Goal: Communication & Community: Participate in discussion

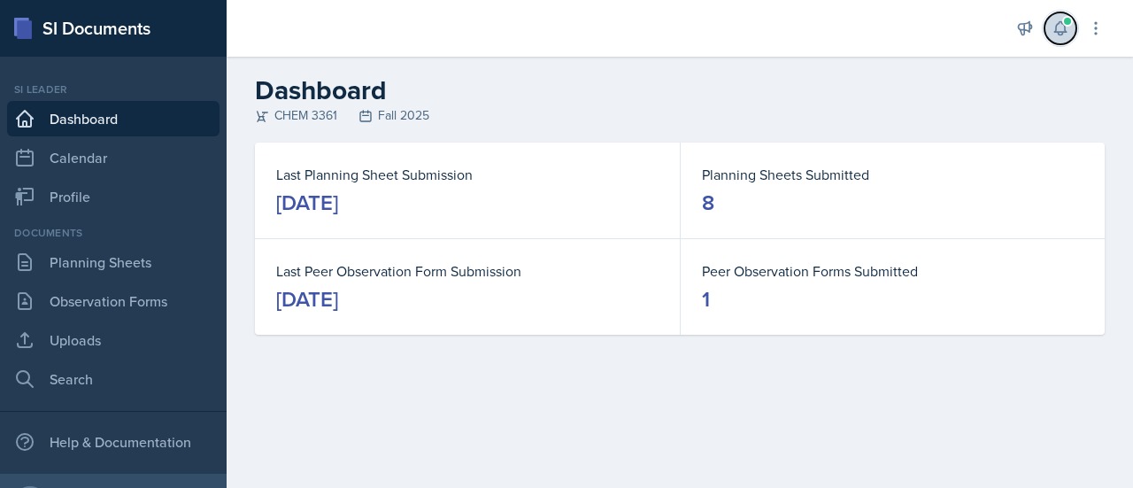
click at [1065, 20] on span at bounding box center [1067, 21] width 11 height 11
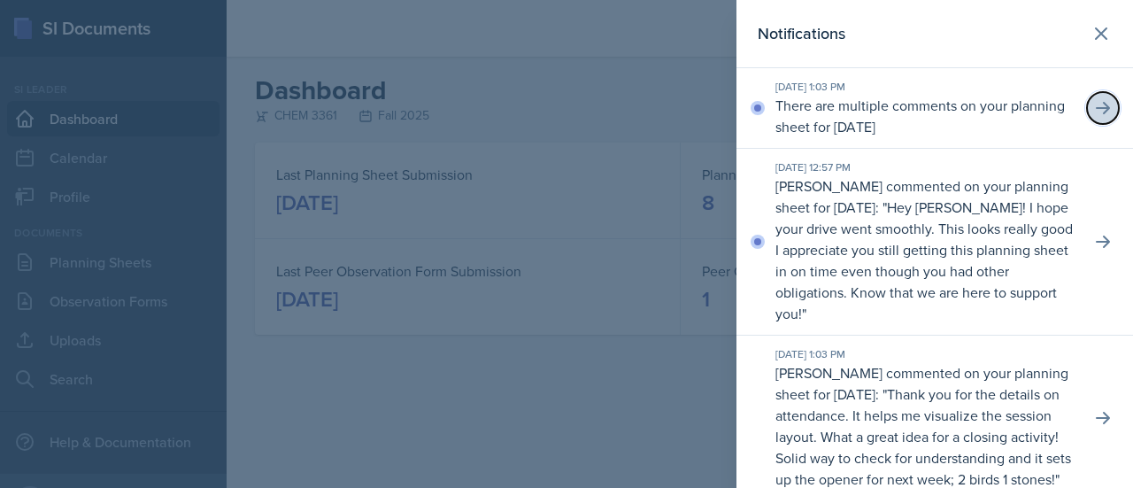
click at [1094, 104] on icon at bounding box center [1103, 108] width 18 height 18
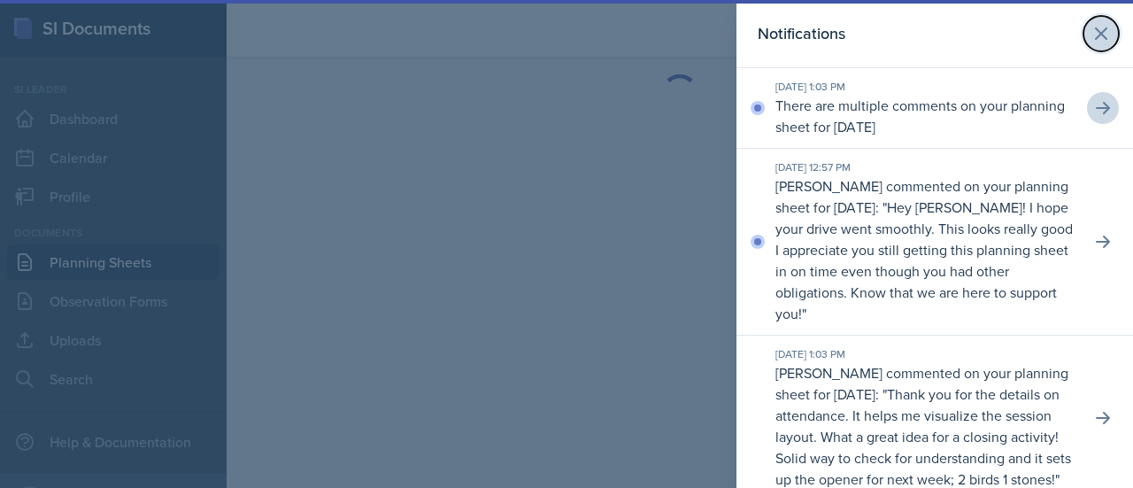
click at [1093, 31] on icon at bounding box center [1101, 33] width 21 height 21
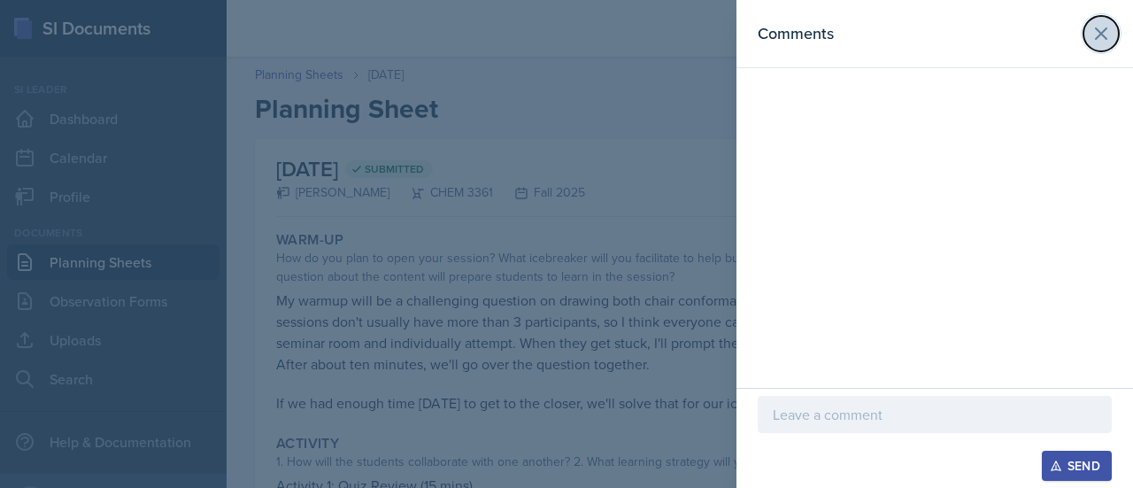
click at [1094, 39] on icon at bounding box center [1101, 33] width 21 height 21
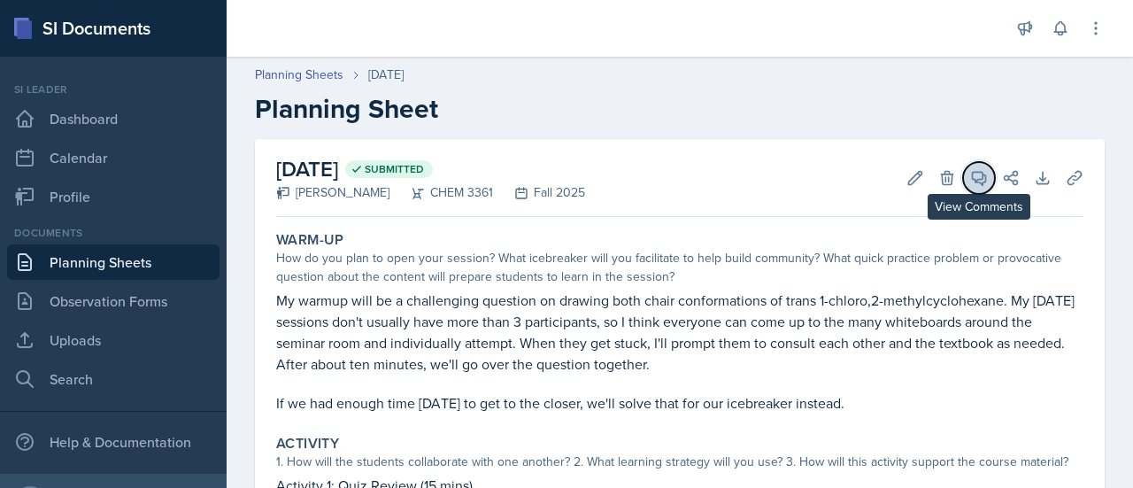
click at [970, 183] on icon at bounding box center [979, 178] width 18 height 18
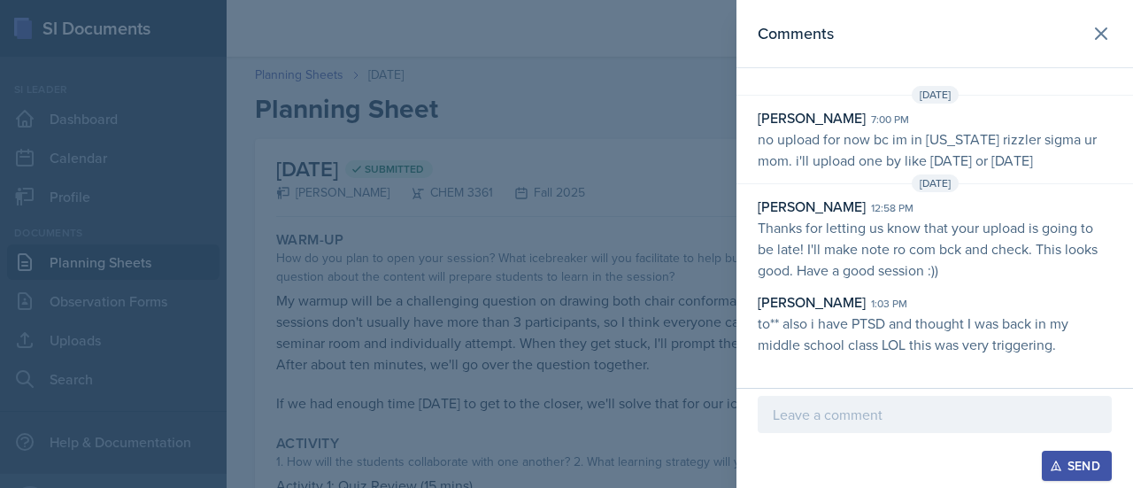
click at [658, 305] on div at bounding box center [566, 244] width 1133 height 488
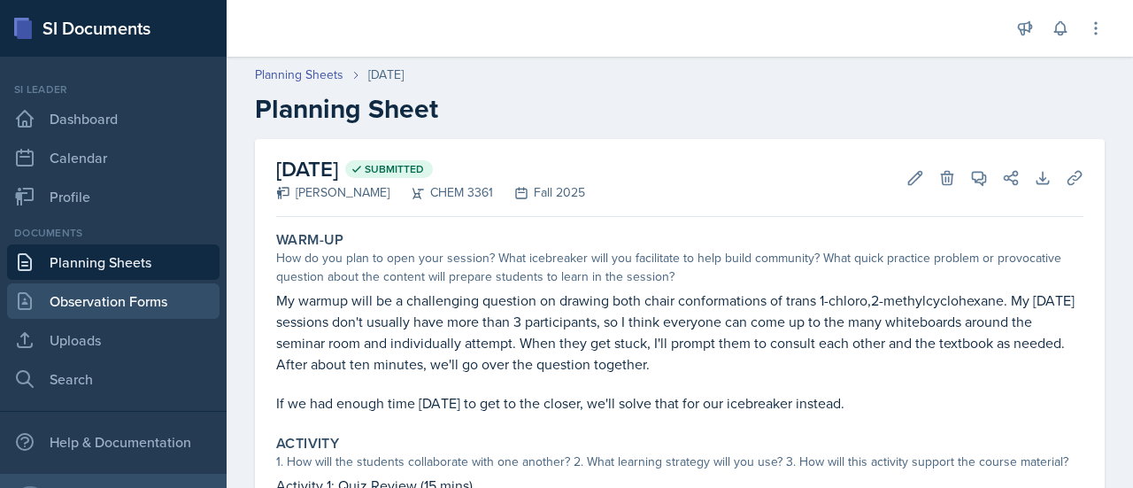
click at [149, 287] on link "Observation Forms" at bounding box center [113, 300] width 212 height 35
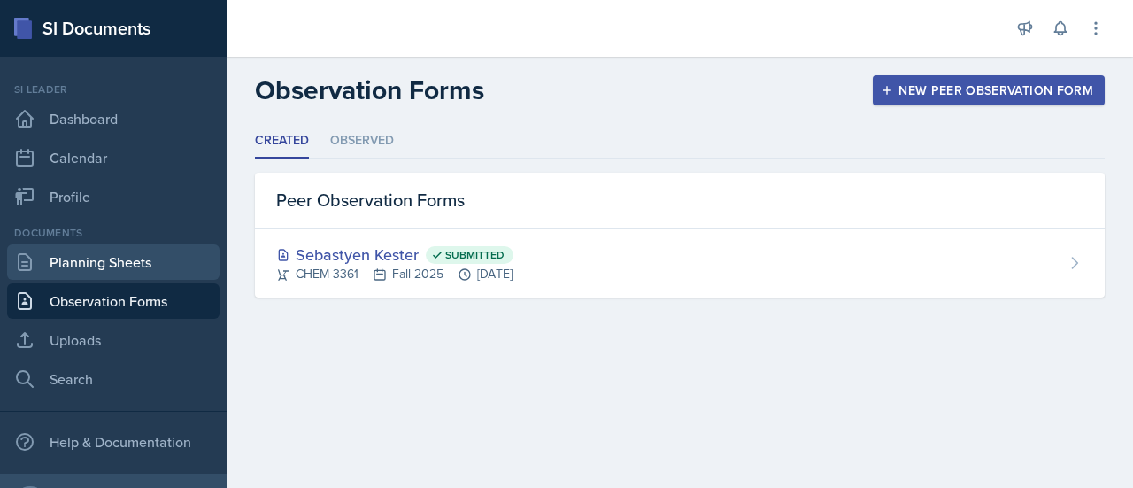
click at [142, 275] on link "Planning Sheets" at bounding box center [113, 261] width 212 height 35
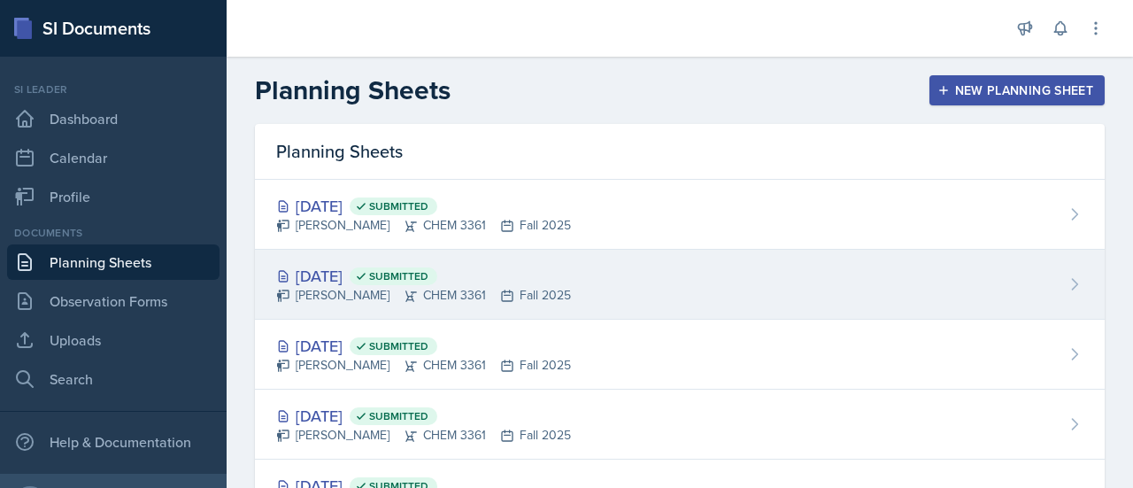
click at [340, 254] on div "[DATE] Submitted [PERSON_NAME] CHEM 3361 Fall 2025" at bounding box center [680, 285] width 850 height 70
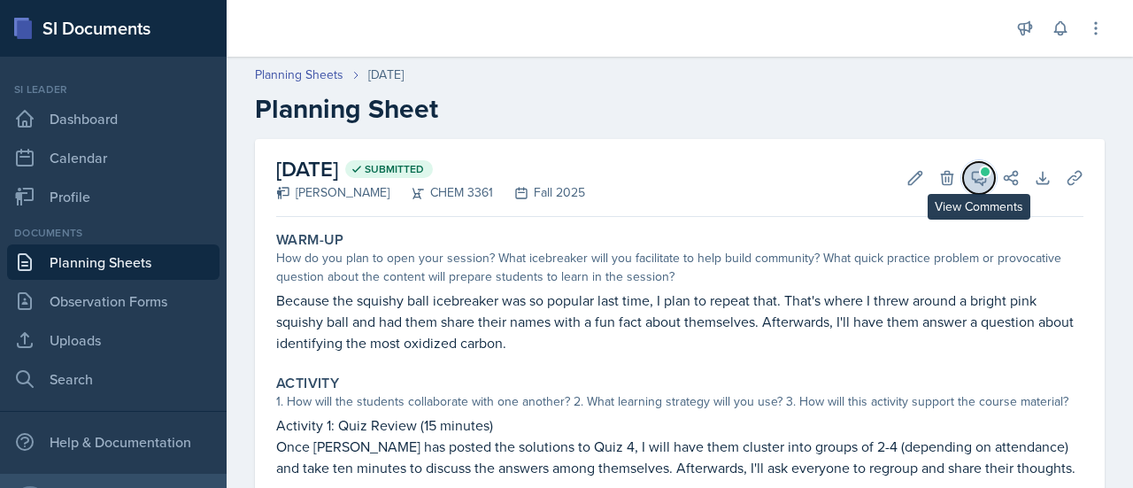
click at [967, 163] on button "View Comments" at bounding box center [979, 178] width 32 height 32
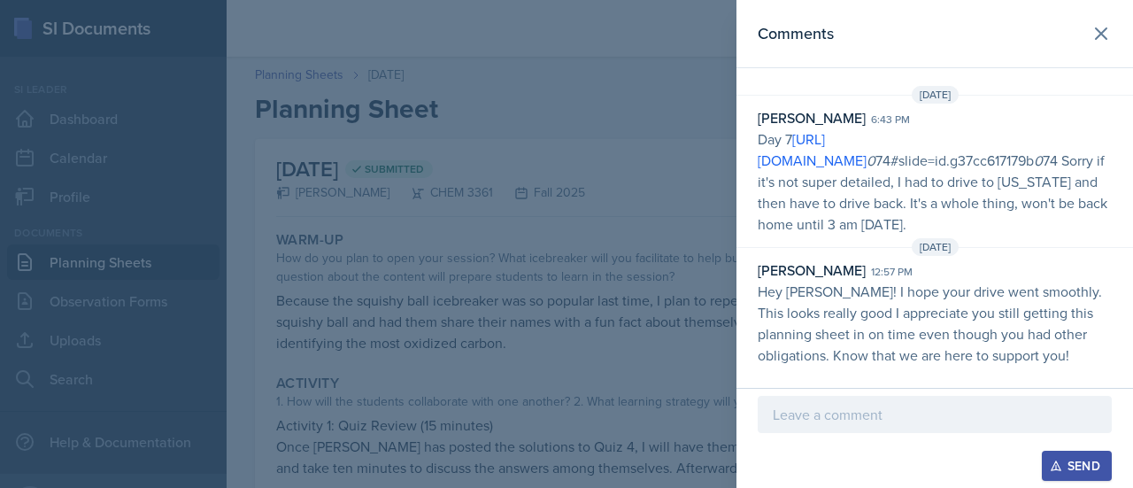
scroll to position [68, 0]
click at [891, 409] on p at bounding box center [935, 414] width 324 height 21
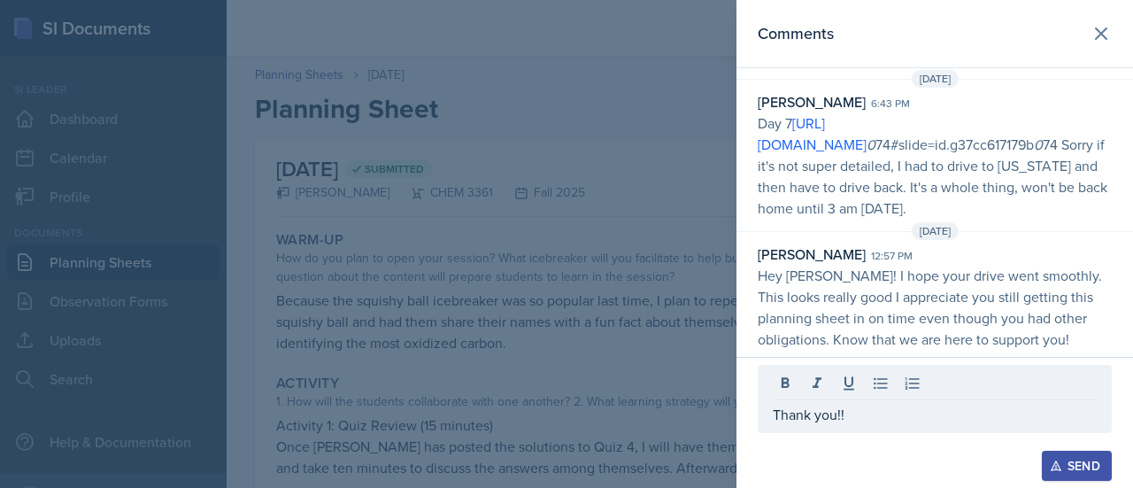
click at [1062, 467] on div "Send" at bounding box center [1077, 466] width 47 height 14
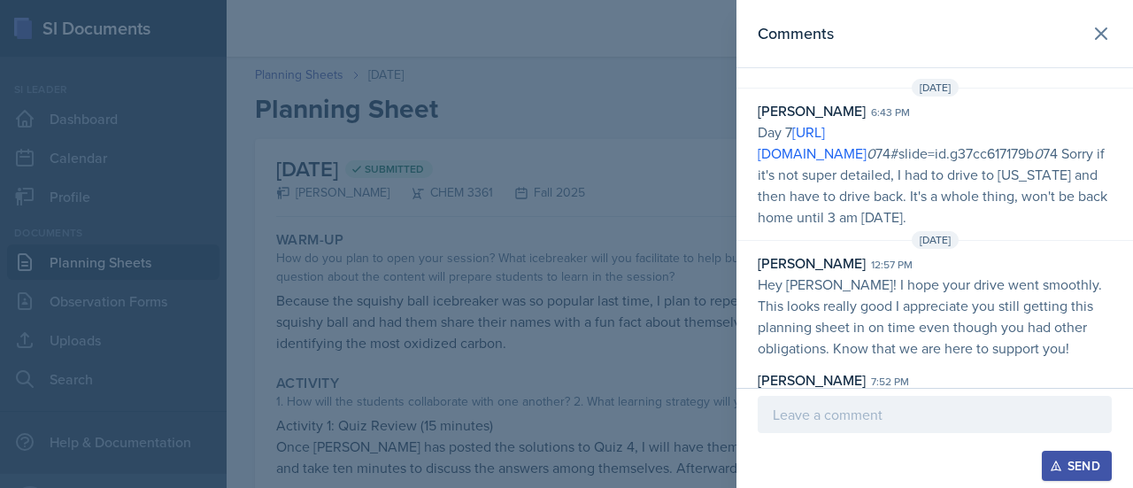
scroll to position [90, 0]
